Goal: Information Seeking & Learning: Check status

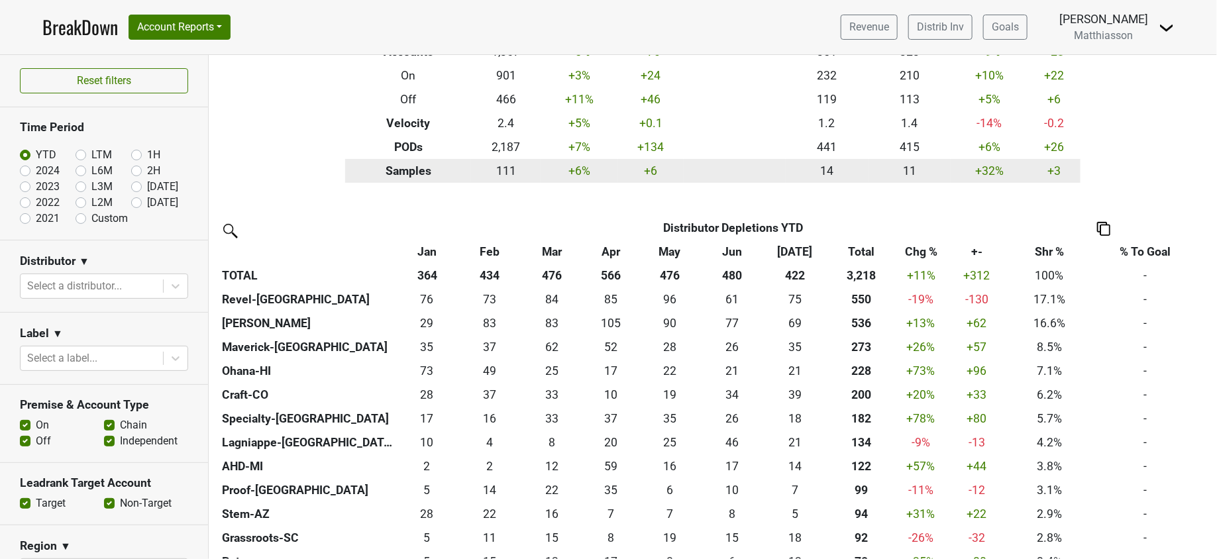
scroll to position [174, 0]
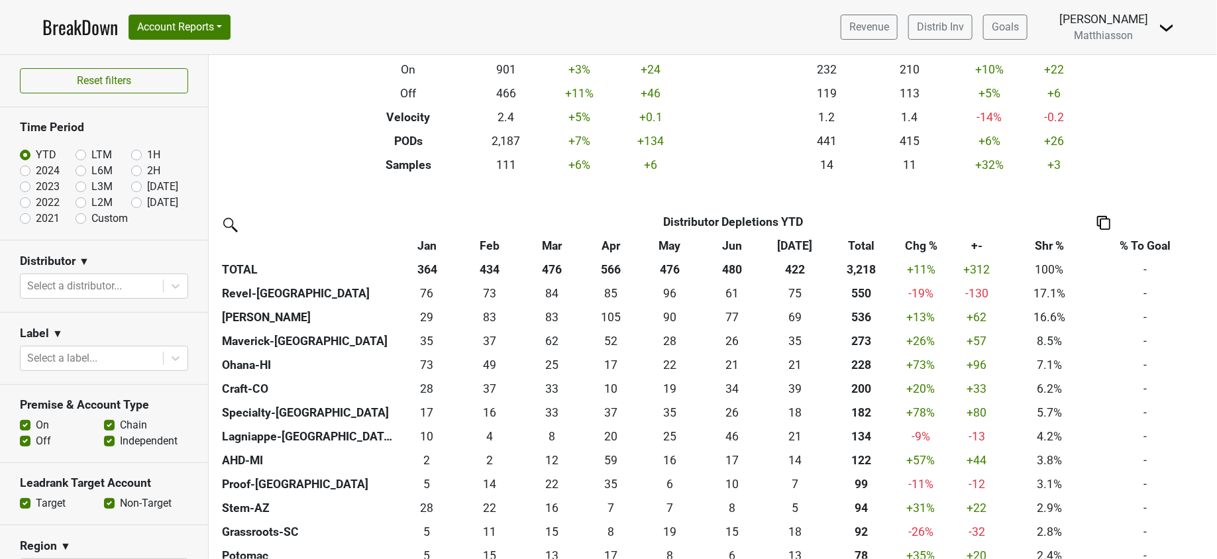
click at [147, 199] on label "[DATE]" at bounding box center [162, 203] width 31 height 16
click at [131, 199] on input "[DATE]" at bounding box center [157, 201] width 53 height 13
radio input "true"
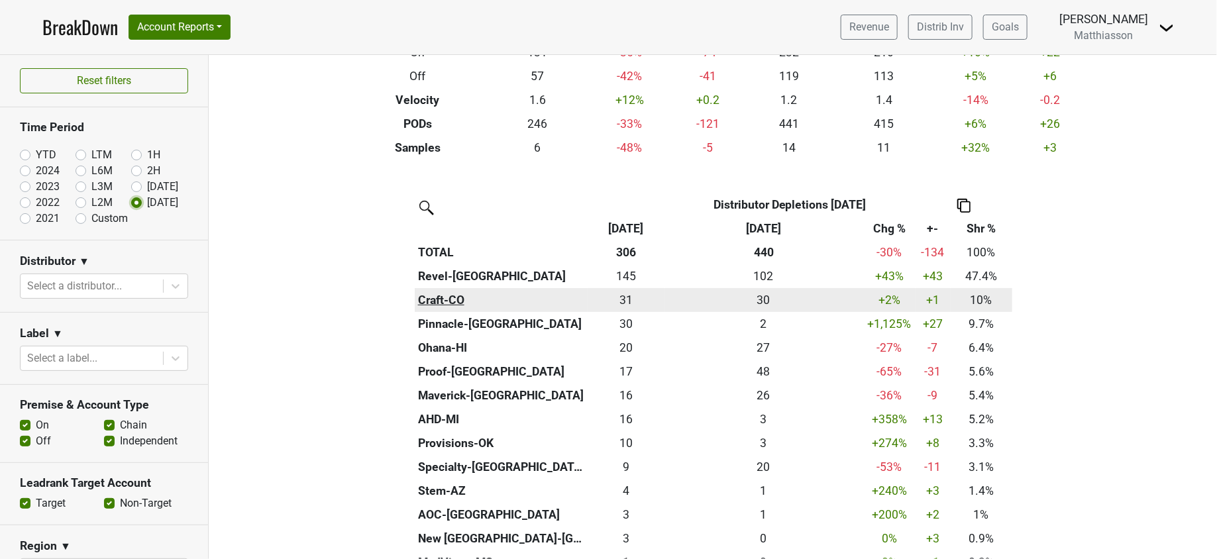
scroll to position [197, 0]
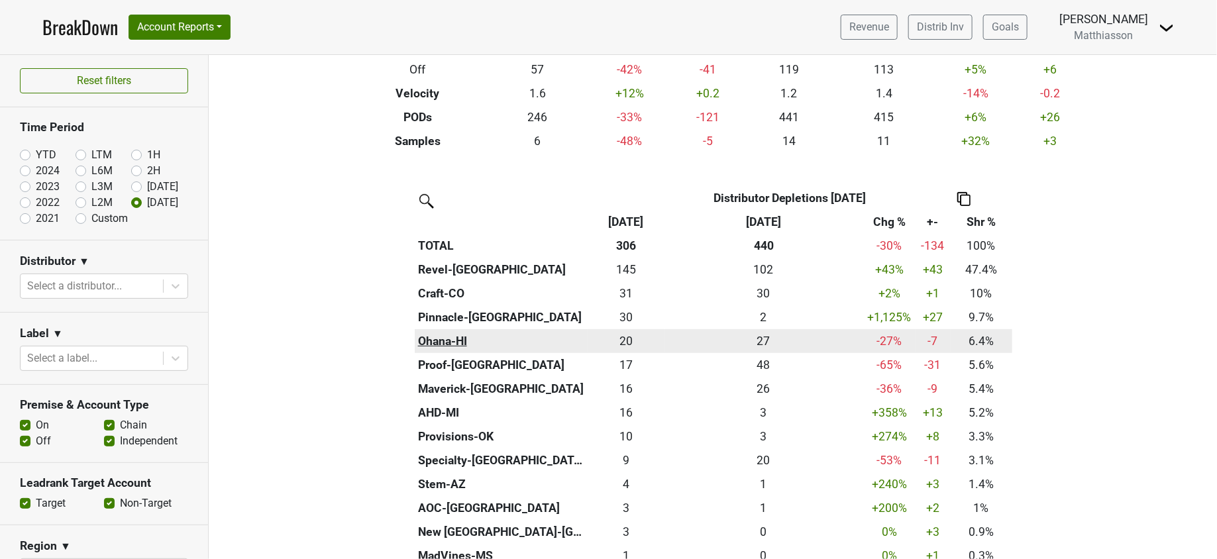
click at [441, 333] on th "Ohana-HI" at bounding box center [501, 341] width 173 height 24
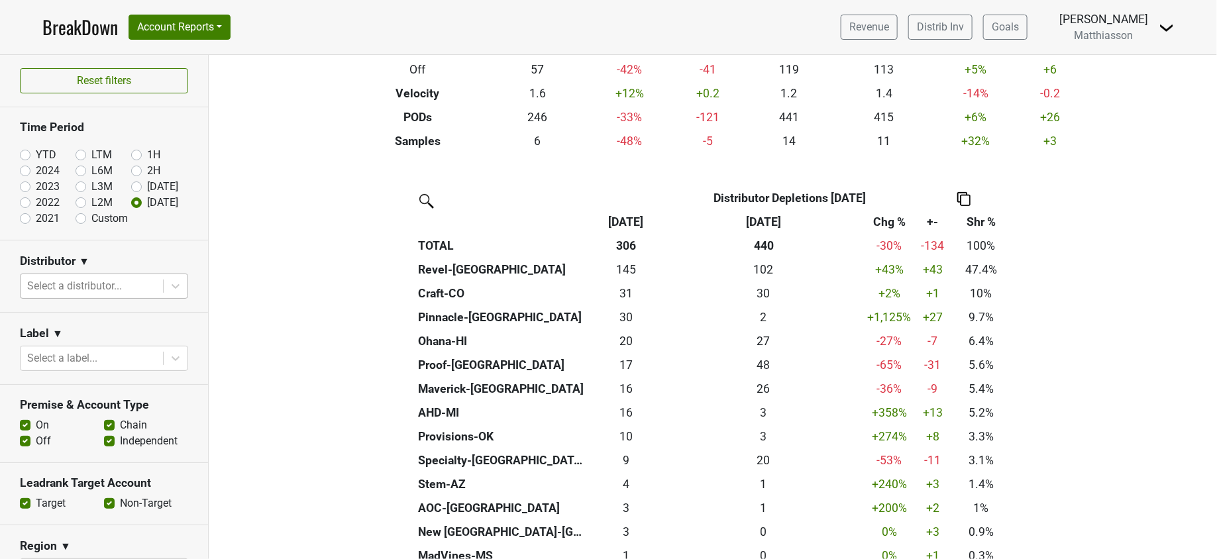
click at [111, 288] on div at bounding box center [91, 286] width 129 height 19
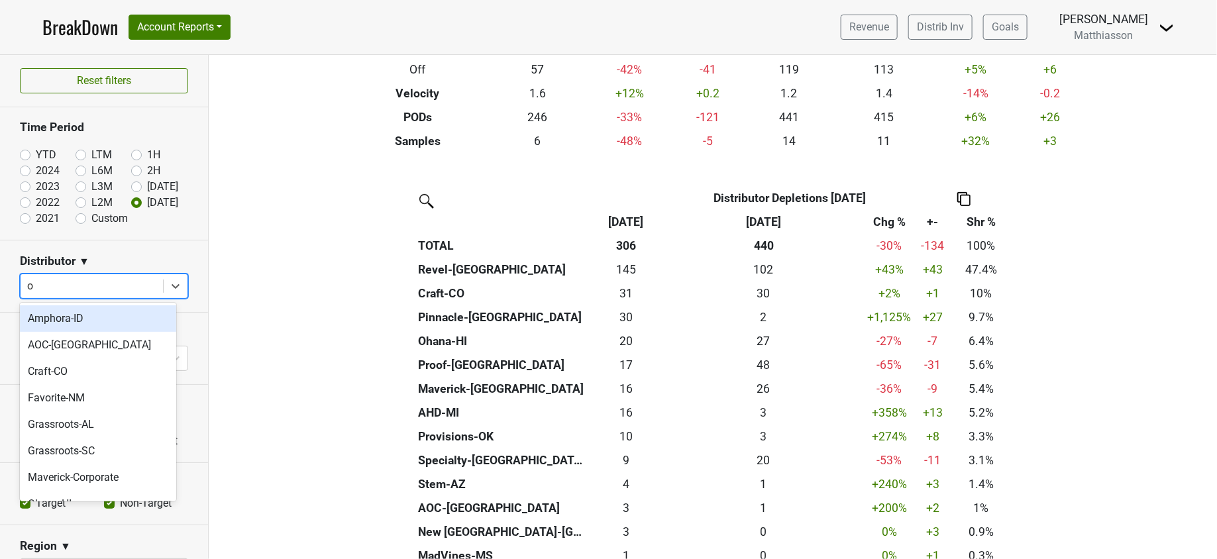
type input "oh"
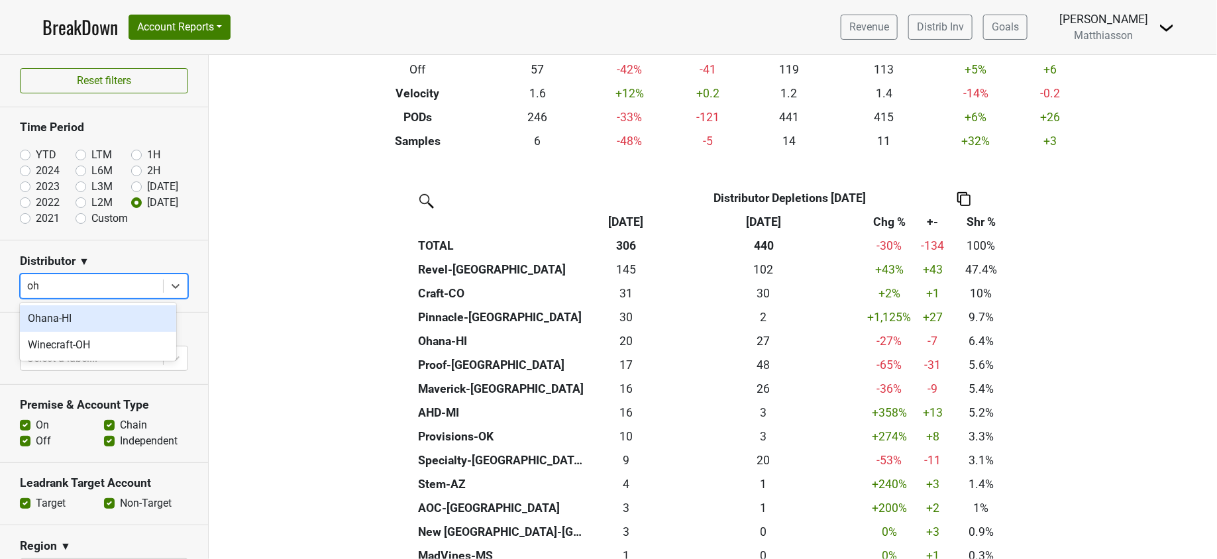
click at [68, 318] on div "Ohana-HI" at bounding box center [98, 319] width 156 height 27
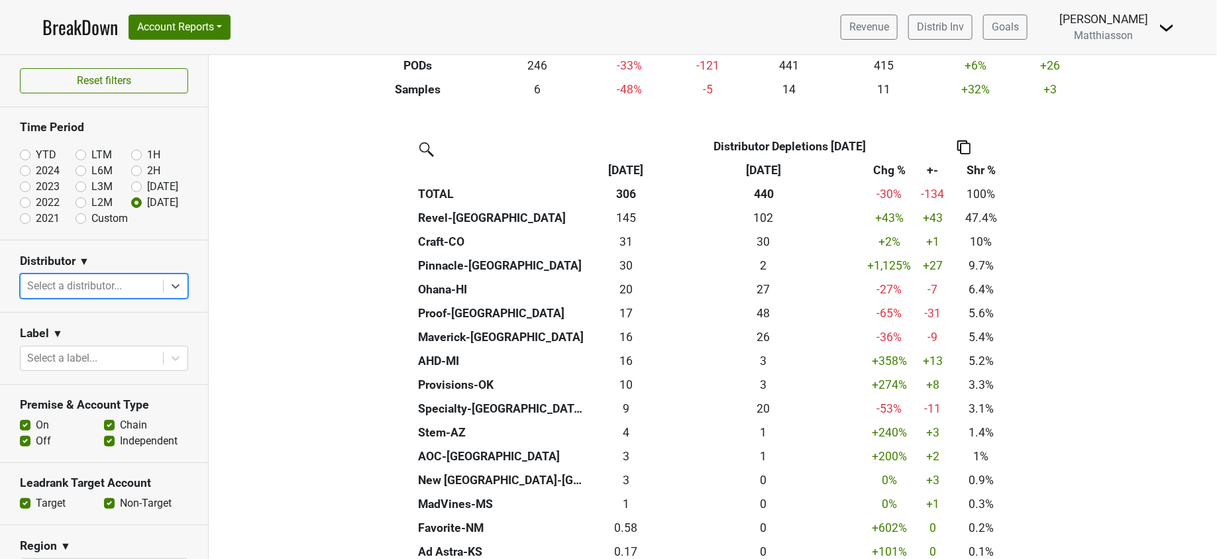
scroll to position [252, 0]
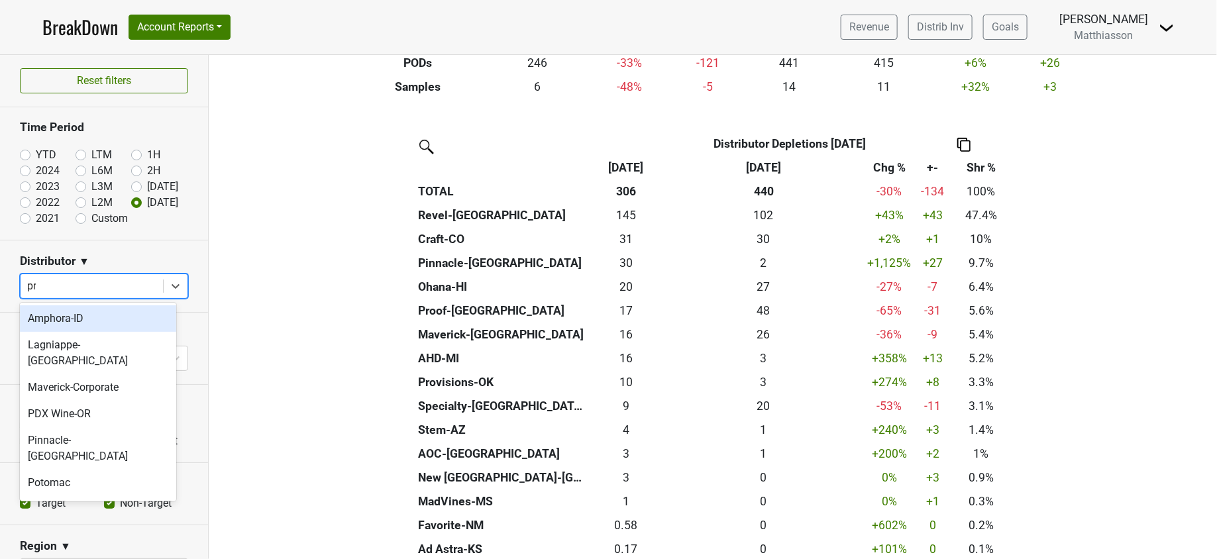
type input "pro"
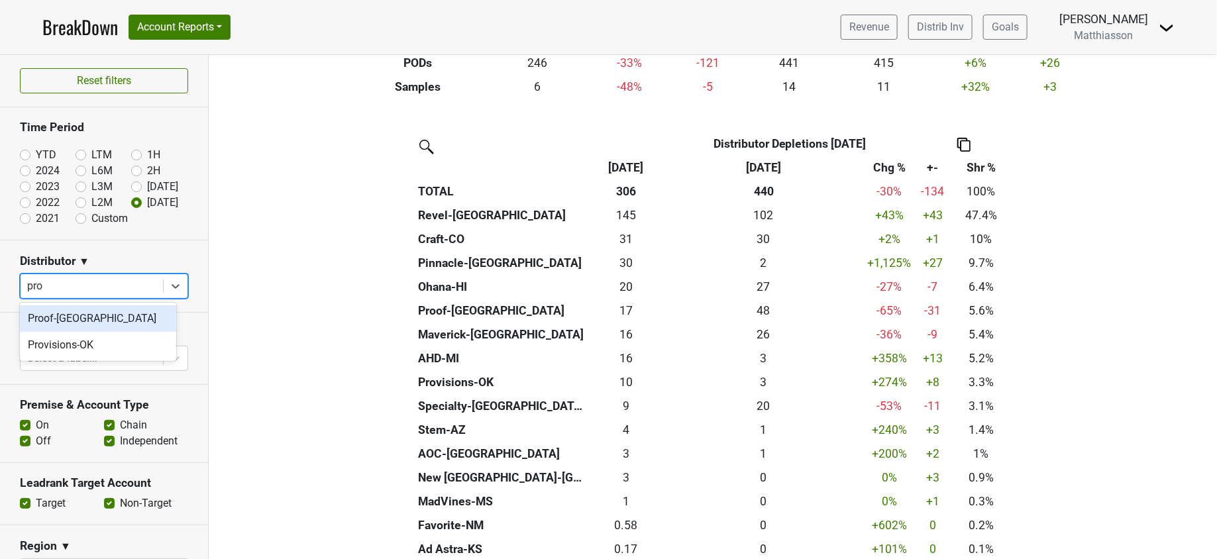
click at [74, 316] on div "Proof-[GEOGRAPHIC_DATA]" at bounding box center [98, 319] width 156 height 27
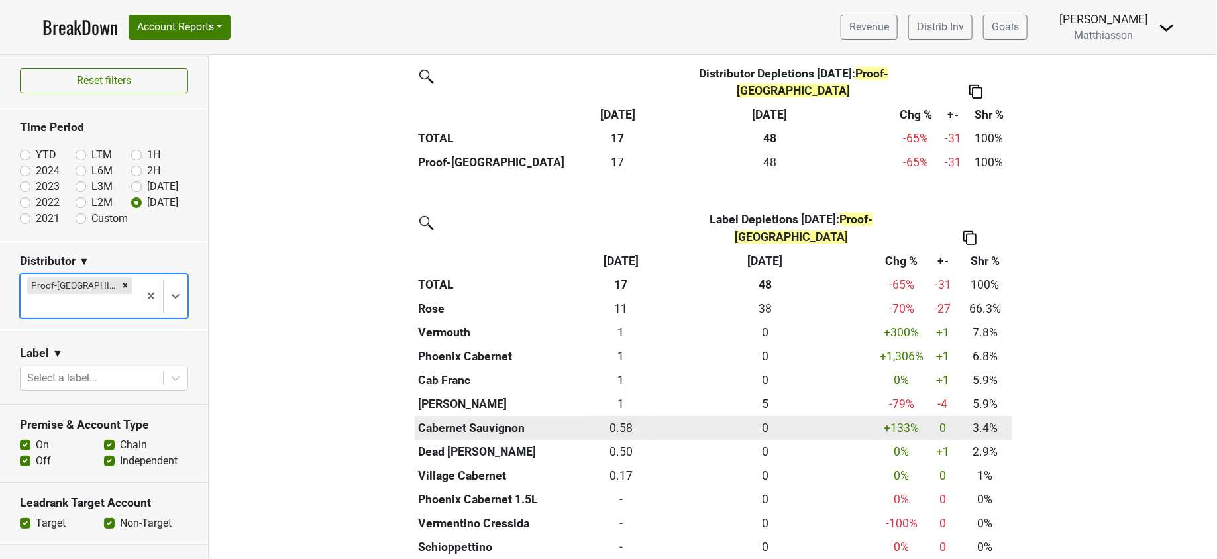
scroll to position [312, 0]
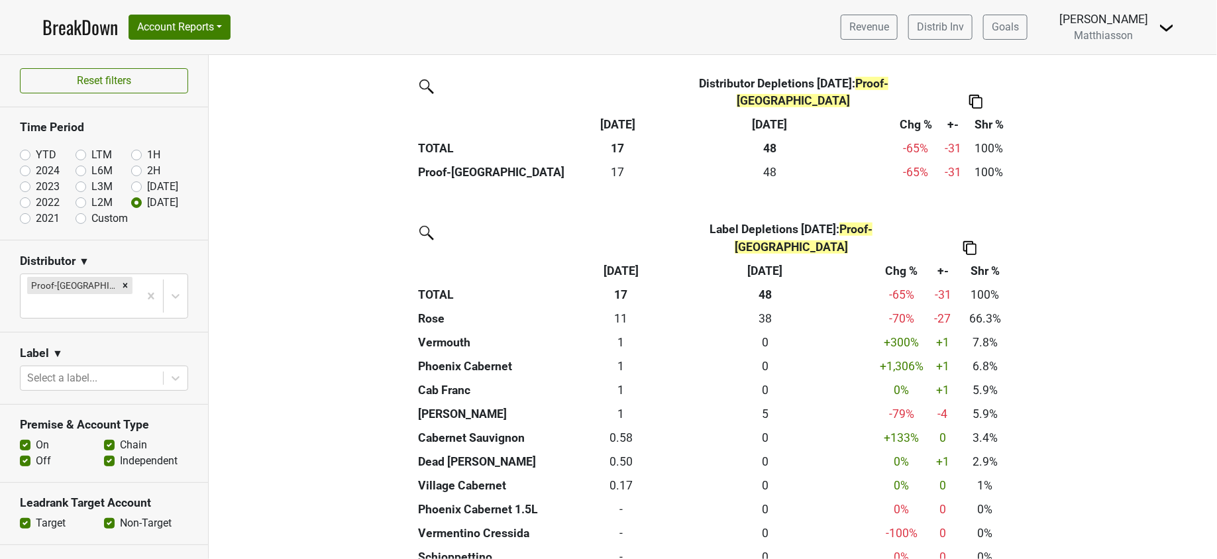
click at [36, 150] on label "YTD" at bounding box center [46, 155] width 21 height 16
click at [27, 150] on input "YTD" at bounding box center [46, 153] width 53 height 13
radio input "true"
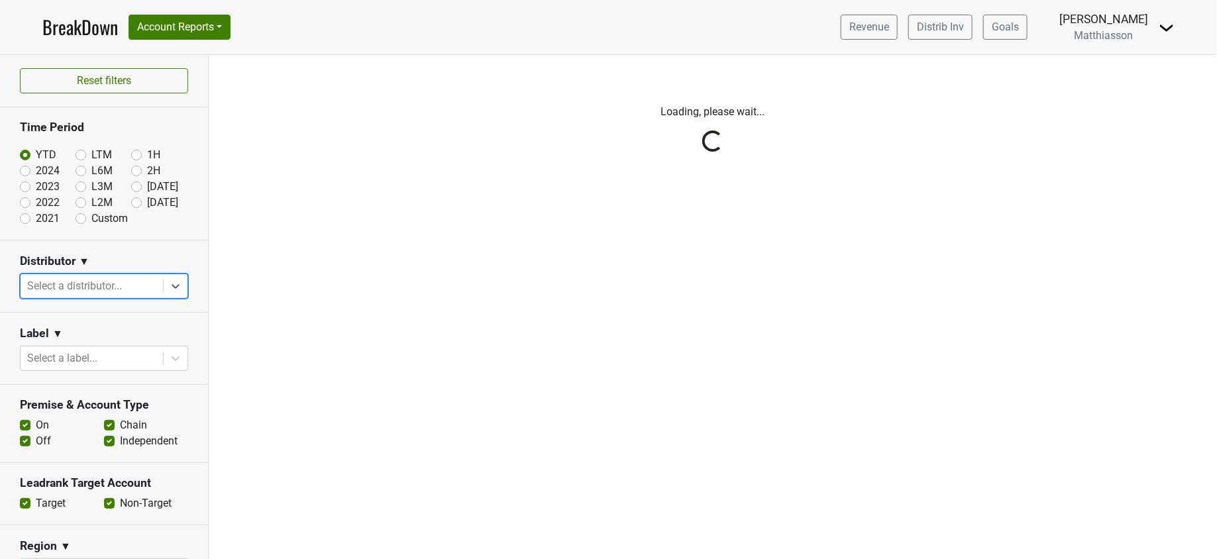
scroll to position [0, 0]
click at [127, 199] on div "Reset filters Time Period YTD LTM 1H 2024 L6M 2H 2023 L3M [DATE] '25 2022 L2M A…" at bounding box center [104, 307] width 209 height 504
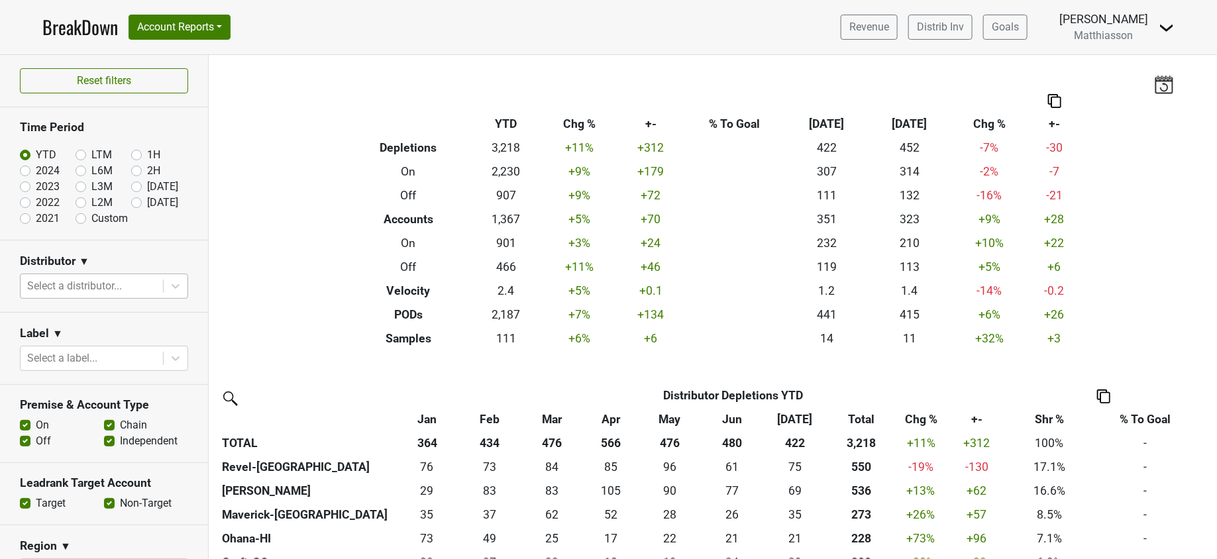
click at [147, 199] on label "[DATE]" at bounding box center [162, 203] width 31 height 16
click at [131, 199] on input "[DATE]" at bounding box center [157, 201] width 53 height 13
radio input "true"
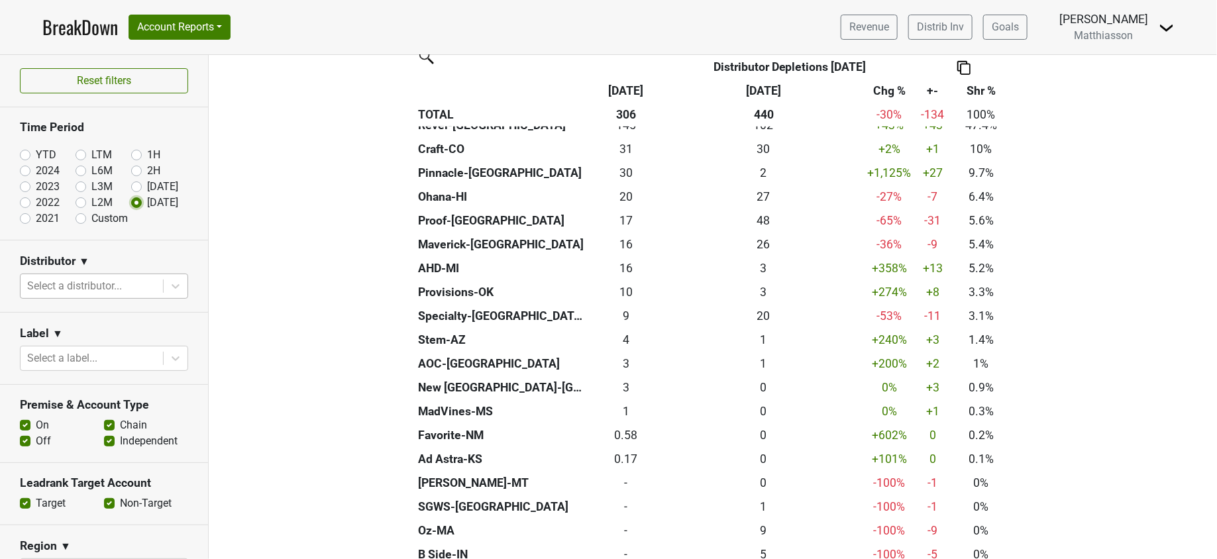
scroll to position [343, 0]
click at [111, 283] on div at bounding box center [91, 286] width 129 height 19
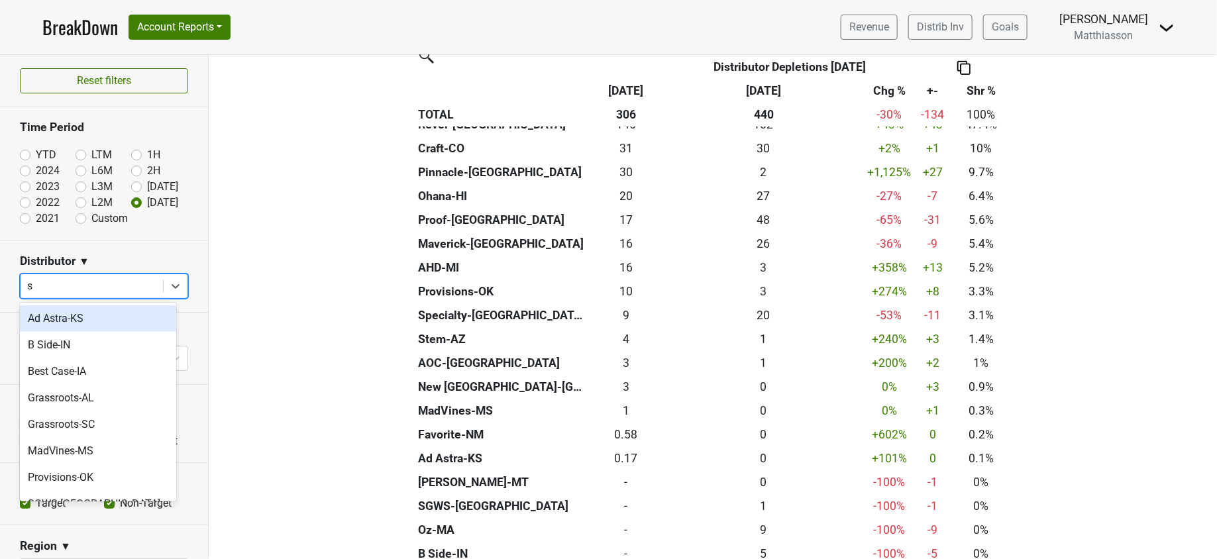
type input "sp"
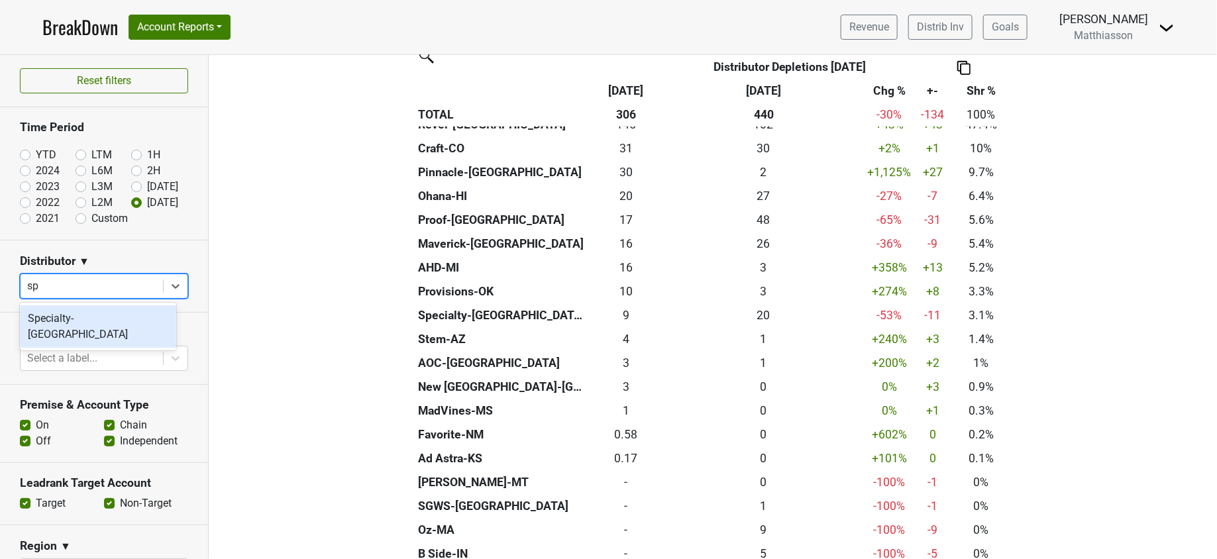
click at [95, 318] on div "Specialty-[GEOGRAPHIC_DATA]" at bounding box center [98, 327] width 156 height 42
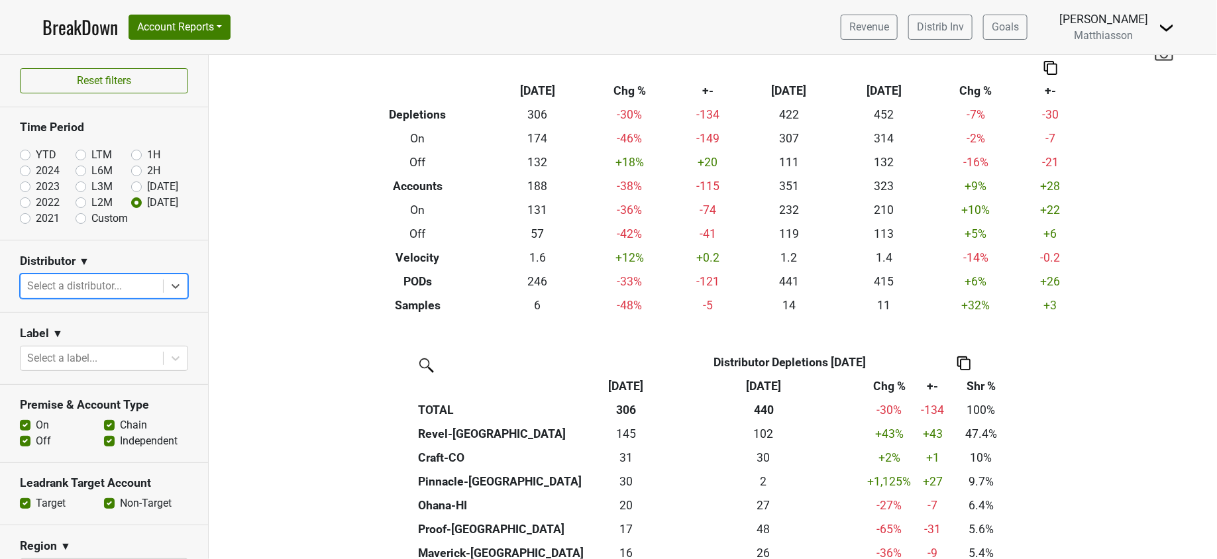
scroll to position [20, 0]
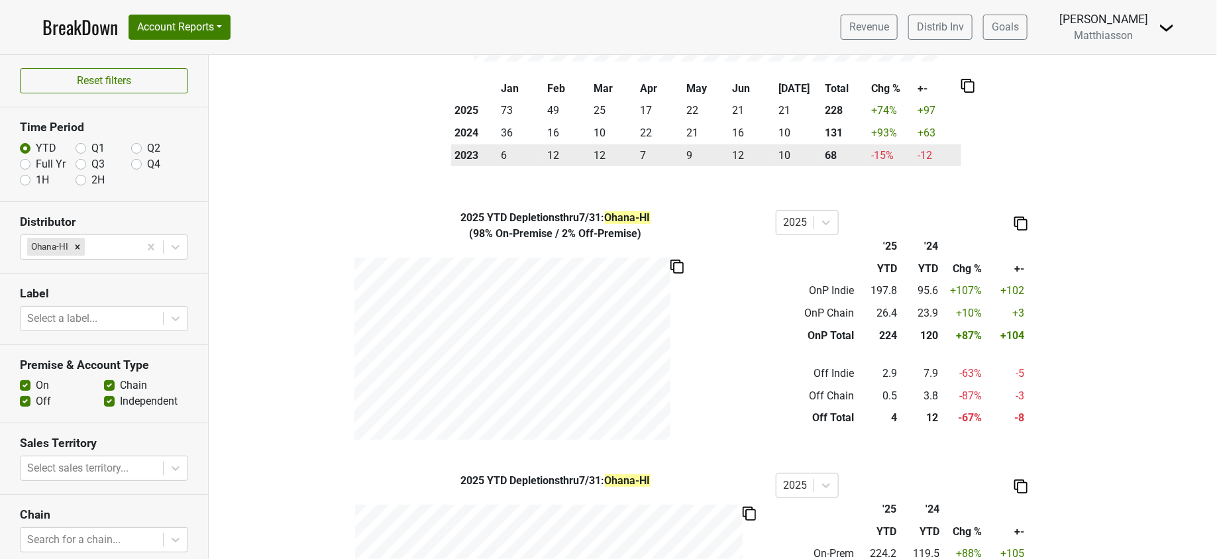
scroll to position [266, 0]
